Goal: Ask a question

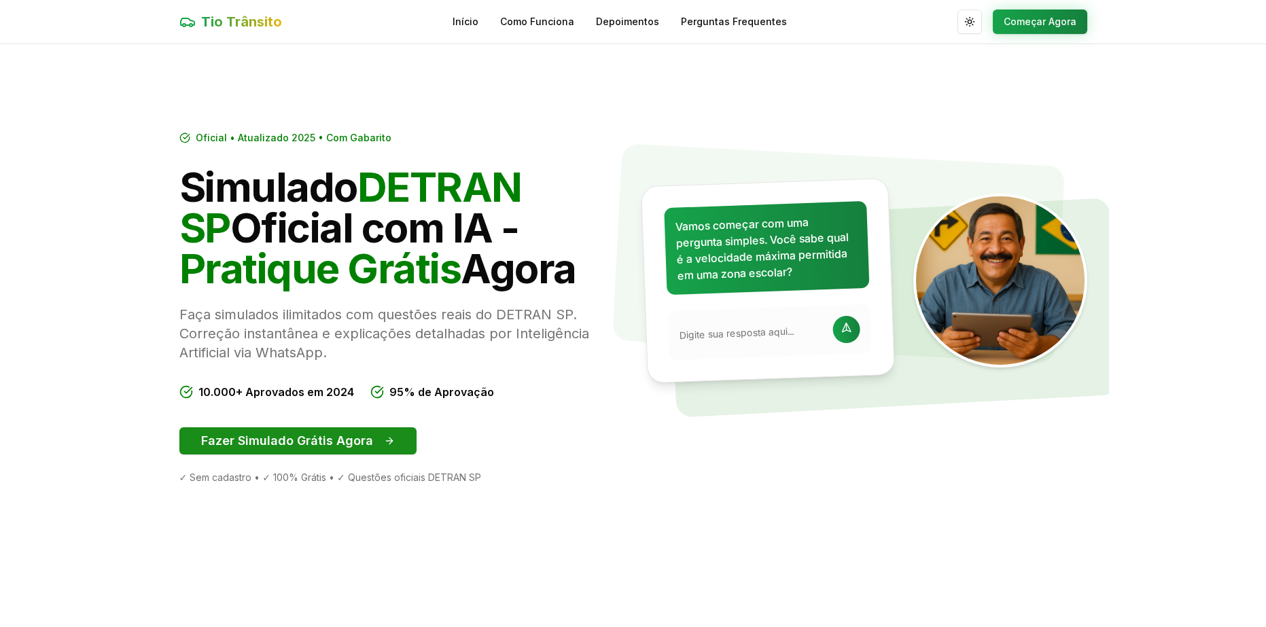
click at [300, 446] on button "Fazer Simulado Grátis Agora" at bounding box center [297, 440] width 237 height 27
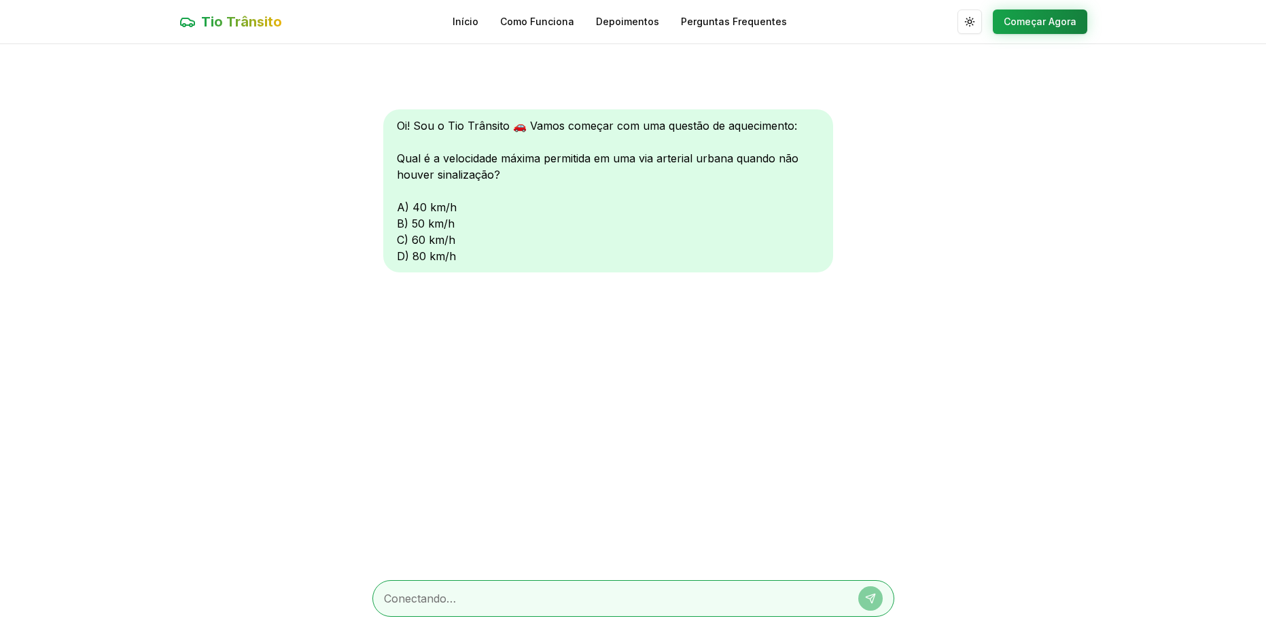
scroll to position [1, 0]
click at [442, 586] on div at bounding box center [633, 597] width 522 height 37
click at [469, 598] on textarea at bounding box center [614, 598] width 461 height 16
type textarea "50"
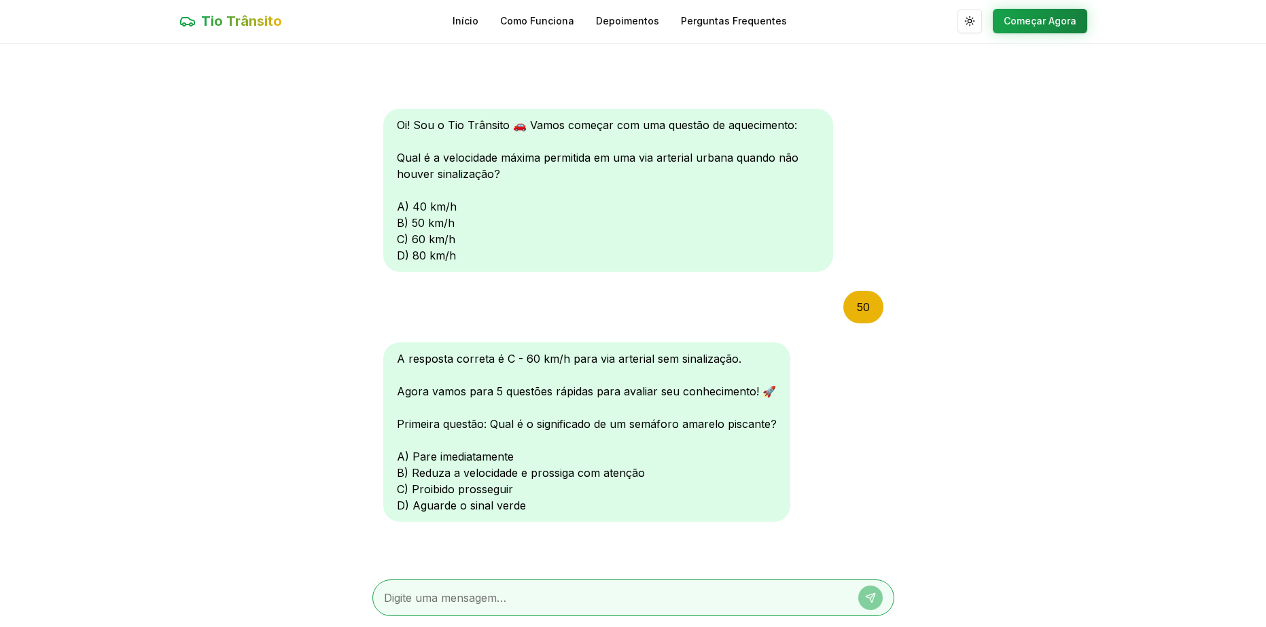
click at [488, 596] on textarea at bounding box center [614, 598] width 461 height 16
type textarea "b"
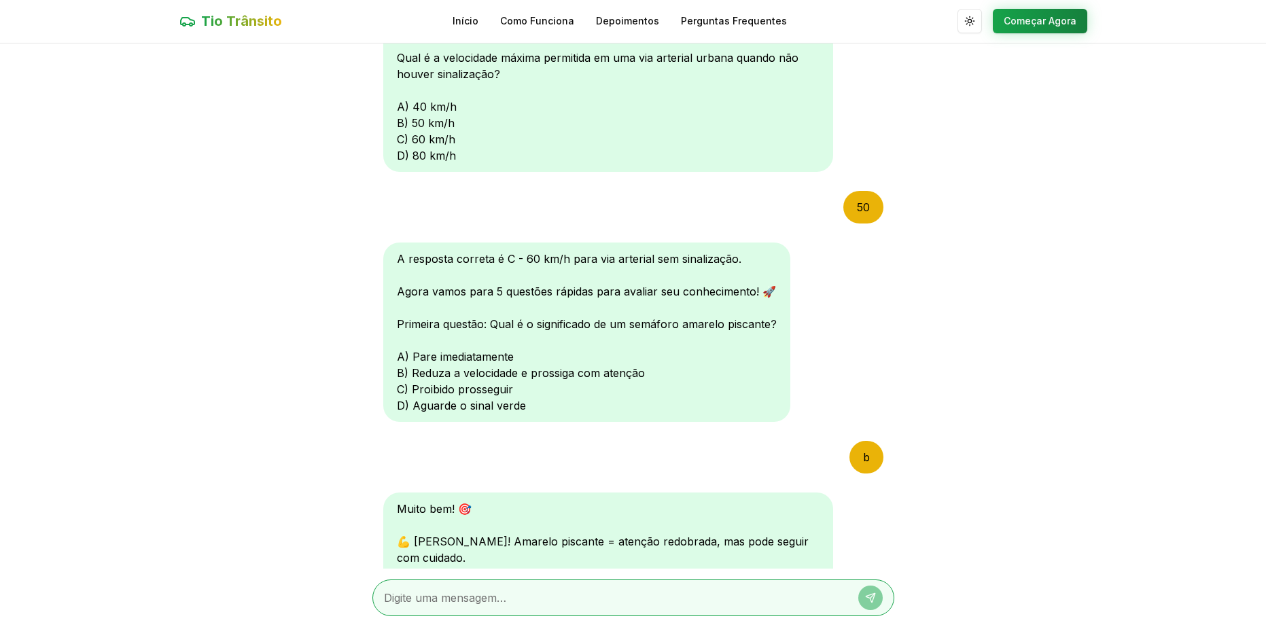
scroll to position [353, 0]
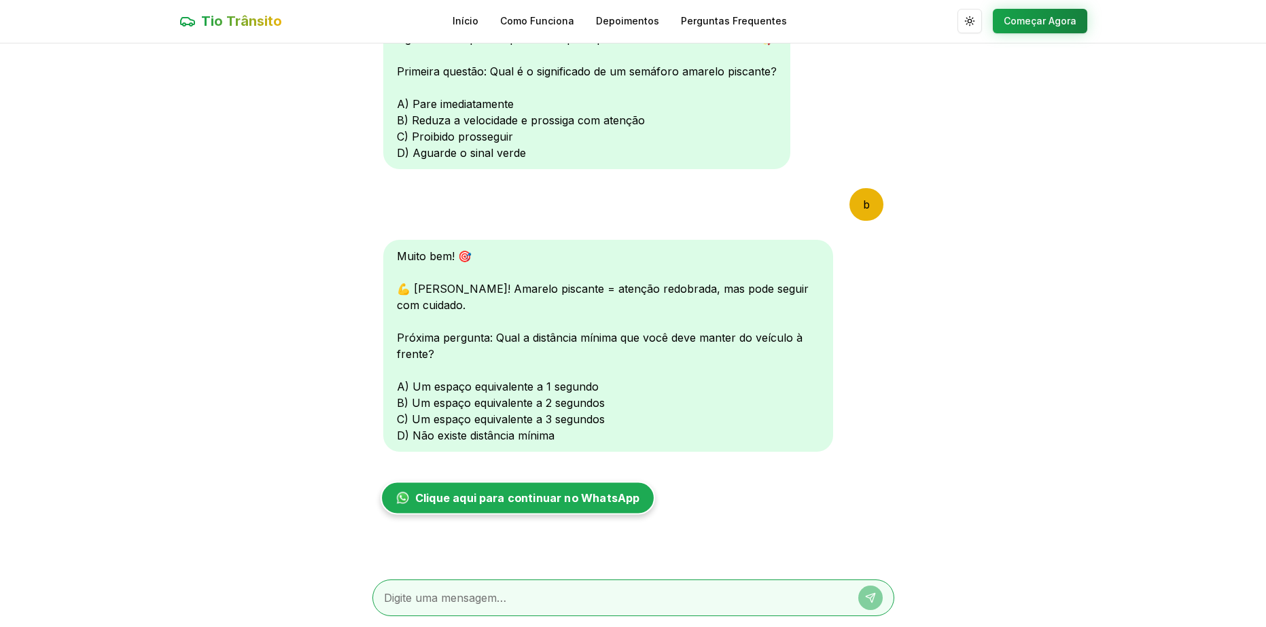
click at [560, 512] on link "Clique aqui para continuar no WhatsApp" at bounding box center [517, 498] width 274 height 33
click at [536, 585] on div at bounding box center [633, 597] width 522 height 37
click at [531, 579] on div at bounding box center [633, 598] width 522 height 58
click at [537, 590] on textarea at bounding box center [614, 598] width 461 height 16
type textarea "c"
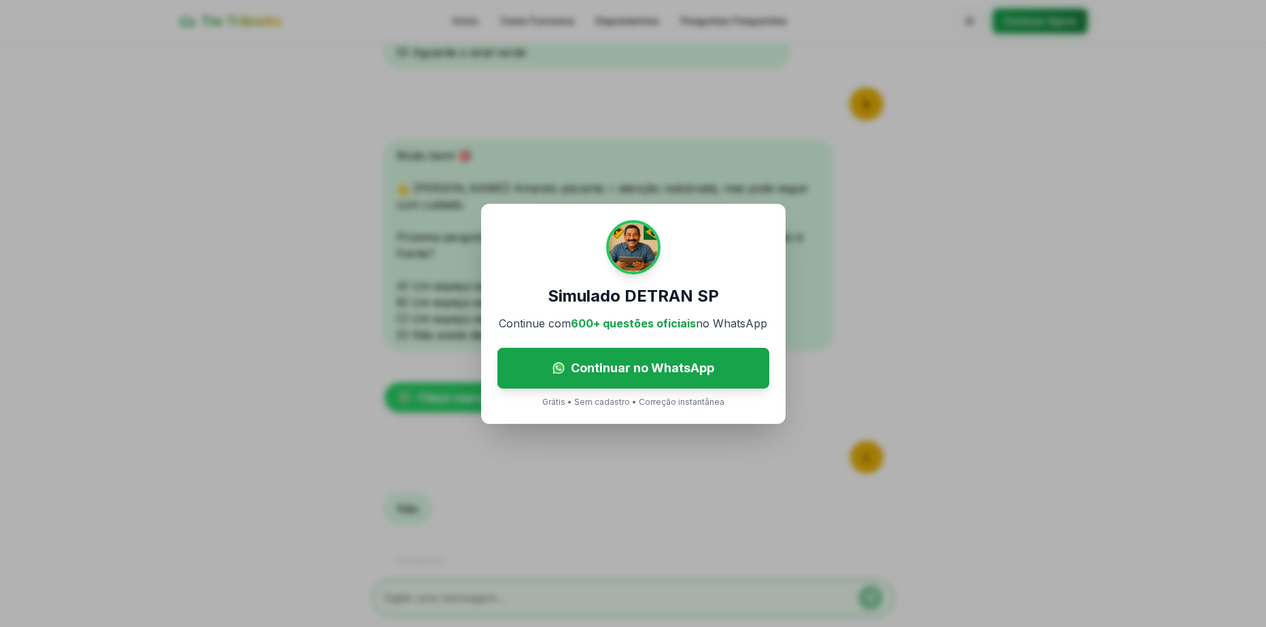
scroll to position [505, 0]
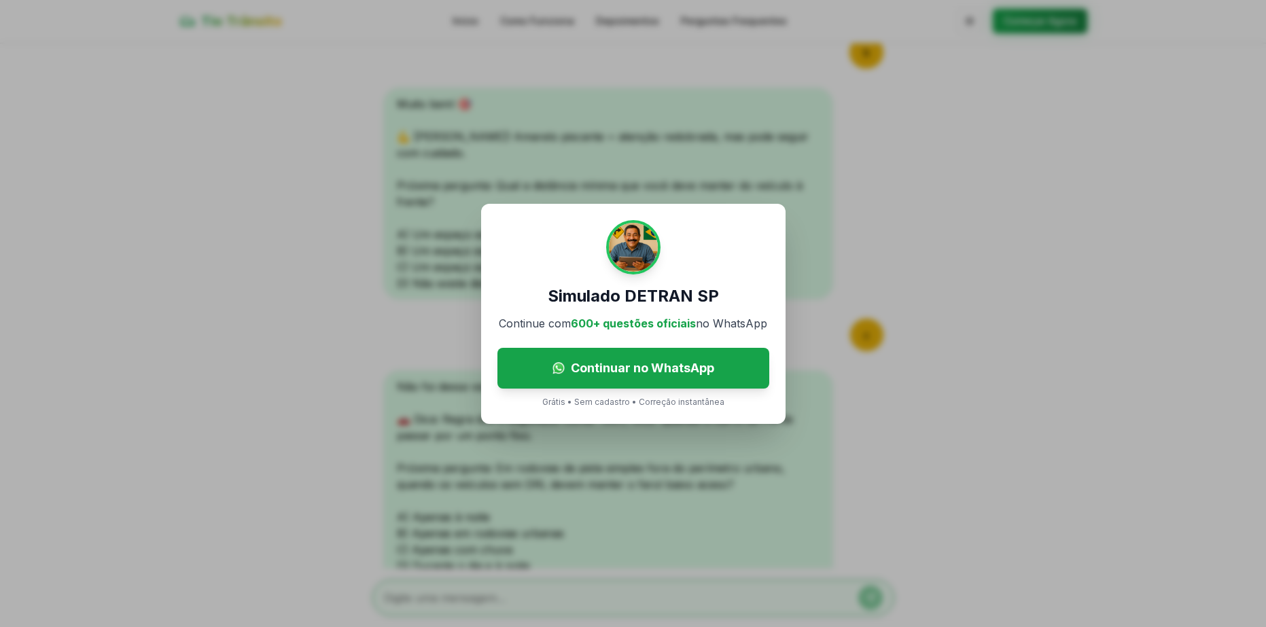
click at [1006, 290] on div "Simulado DETRAN SP Continue com 600+ questões oficiais no WhatsApp Continuar no…" at bounding box center [633, 313] width 1266 height 627
drag, startPoint x: 315, startPoint y: 279, endPoint x: 323, endPoint y: 279, distance: 8.9
click at [319, 279] on div "Simulado DETRAN SP Continue com 600+ questões oficiais no WhatsApp Continuar no…" at bounding box center [633, 313] width 1266 height 627
